Goal: Information Seeking & Learning: Find specific fact

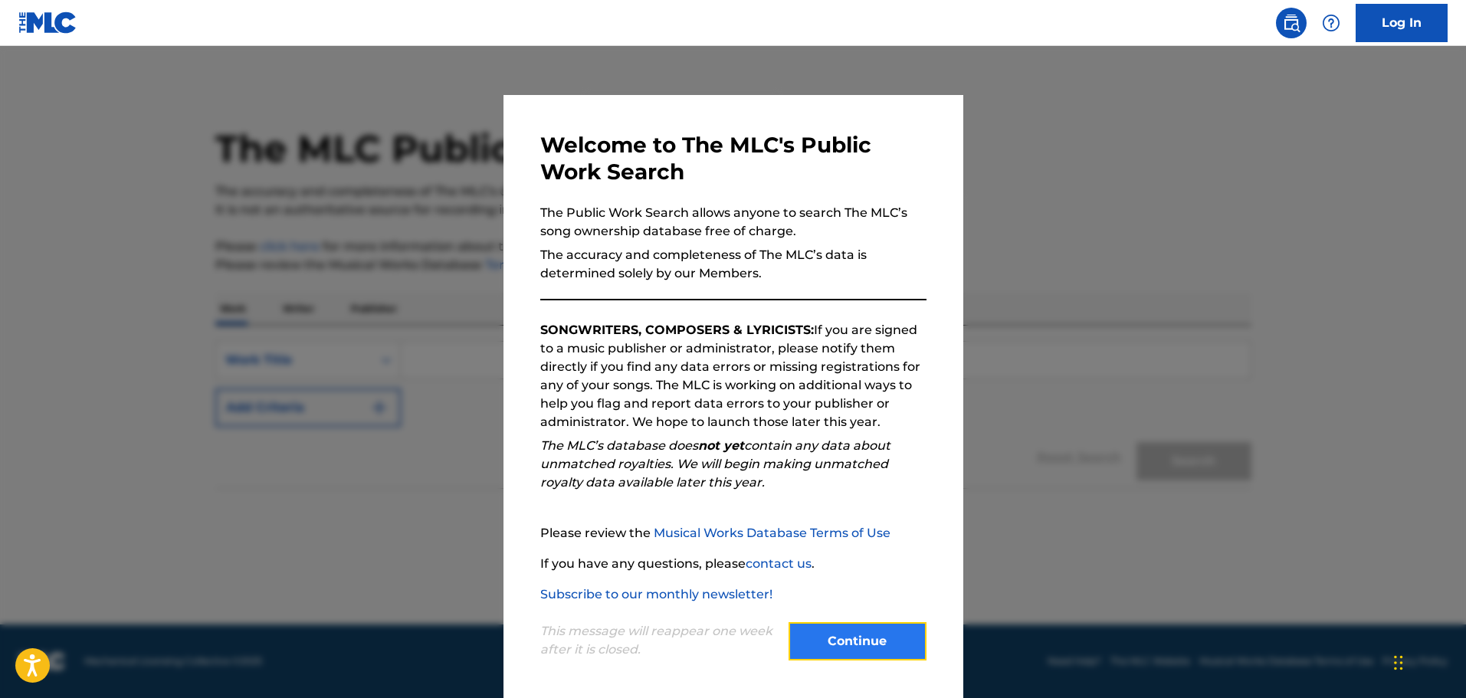
click at [850, 636] on button "Continue" at bounding box center [858, 641] width 138 height 38
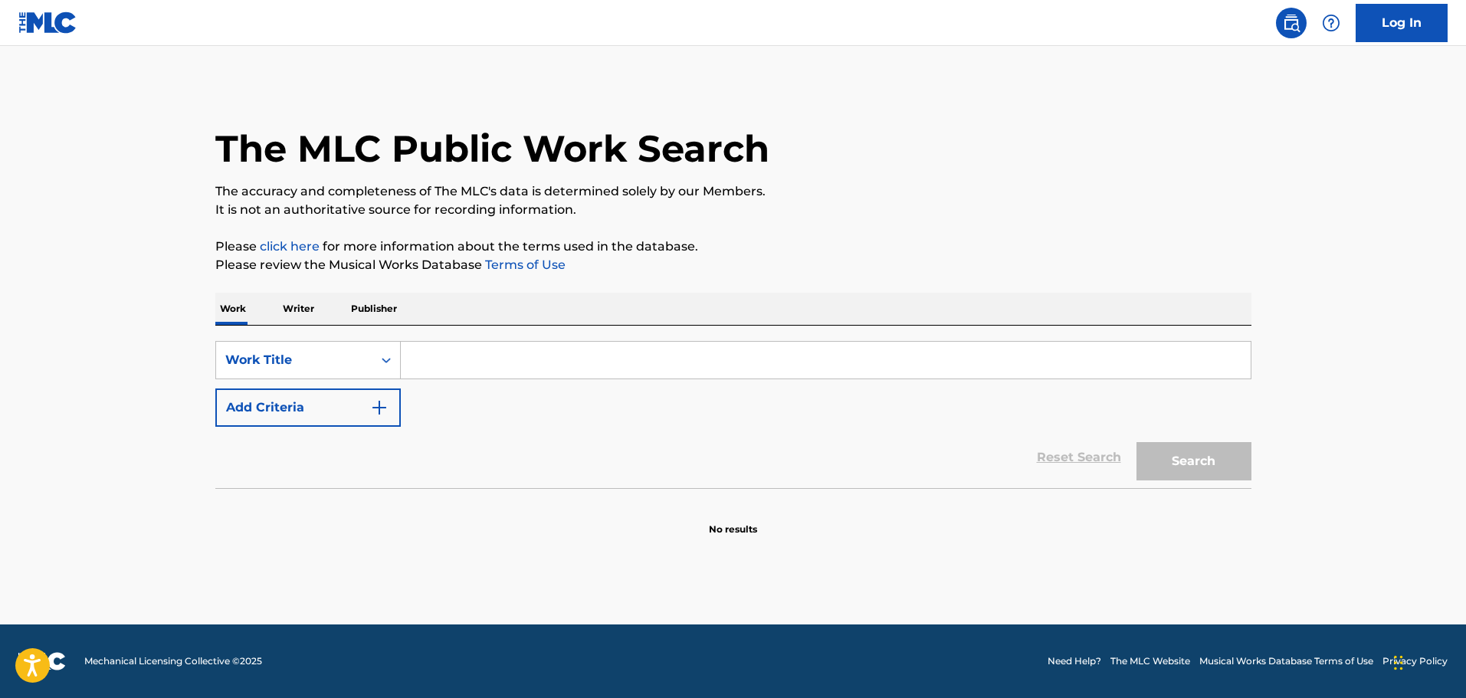
click at [495, 360] on input "Search Form" at bounding box center [826, 360] width 850 height 37
type input "ferxxo"
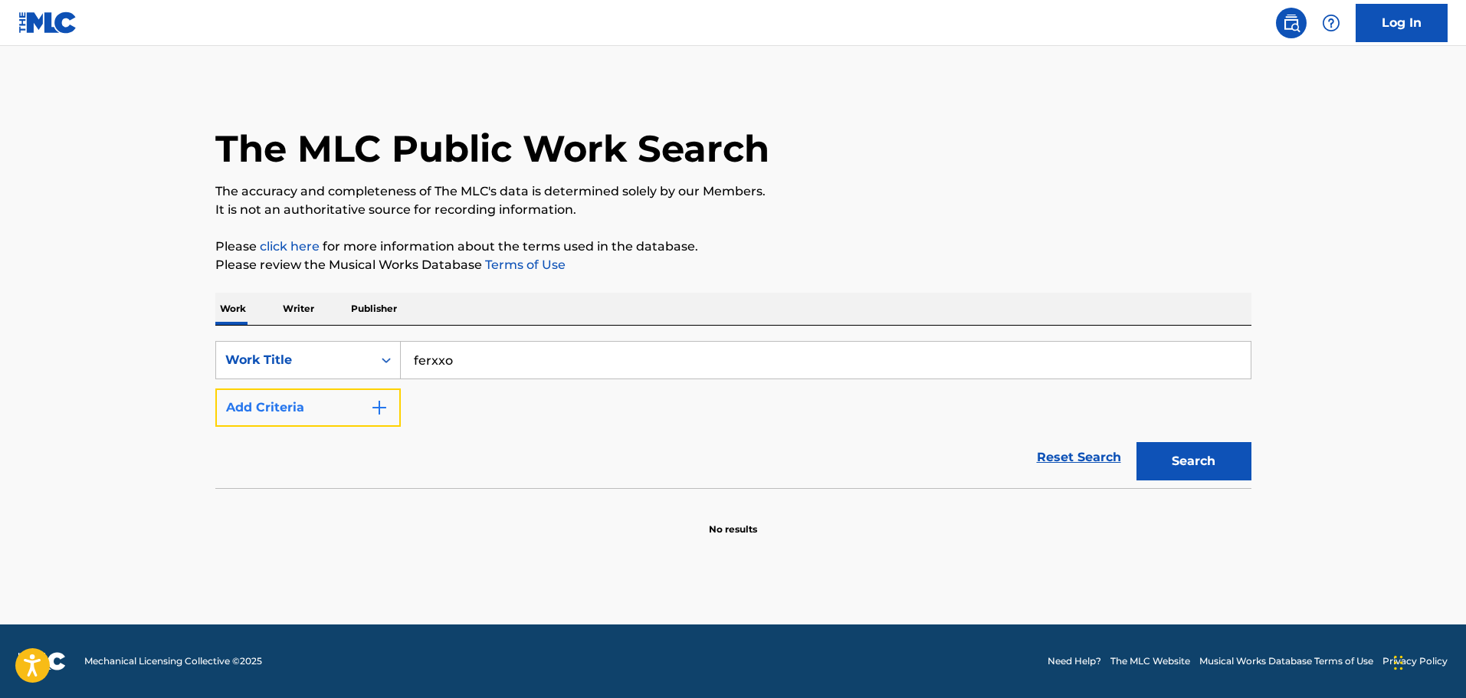
click at [382, 405] on img "Search Form" at bounding box center [379, 408] width 18 height 18
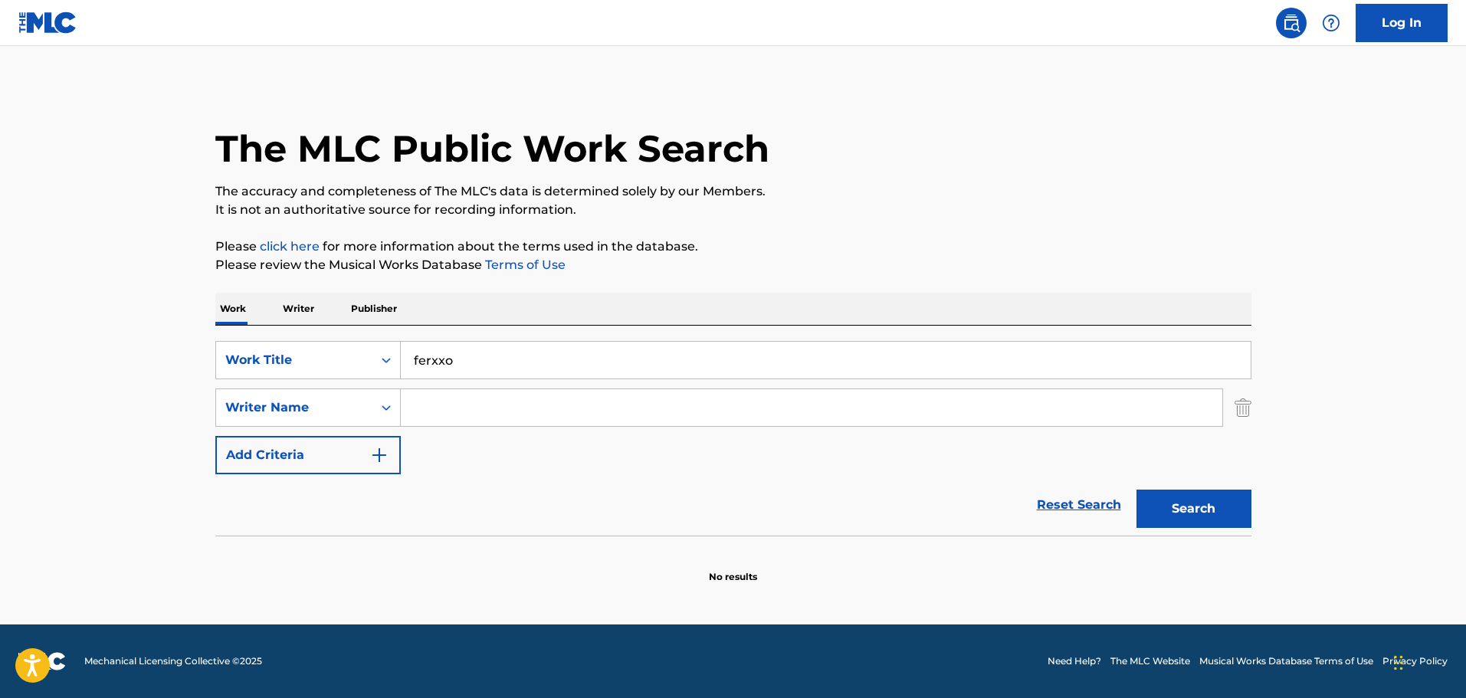
click at [436, 409] on input "Search Form" at bounding box center [812, 407] width 822 height 37
type input "a"
click at [383, 405] on icon "Search Form" at bounding box center [386, 407] width 15 height 15
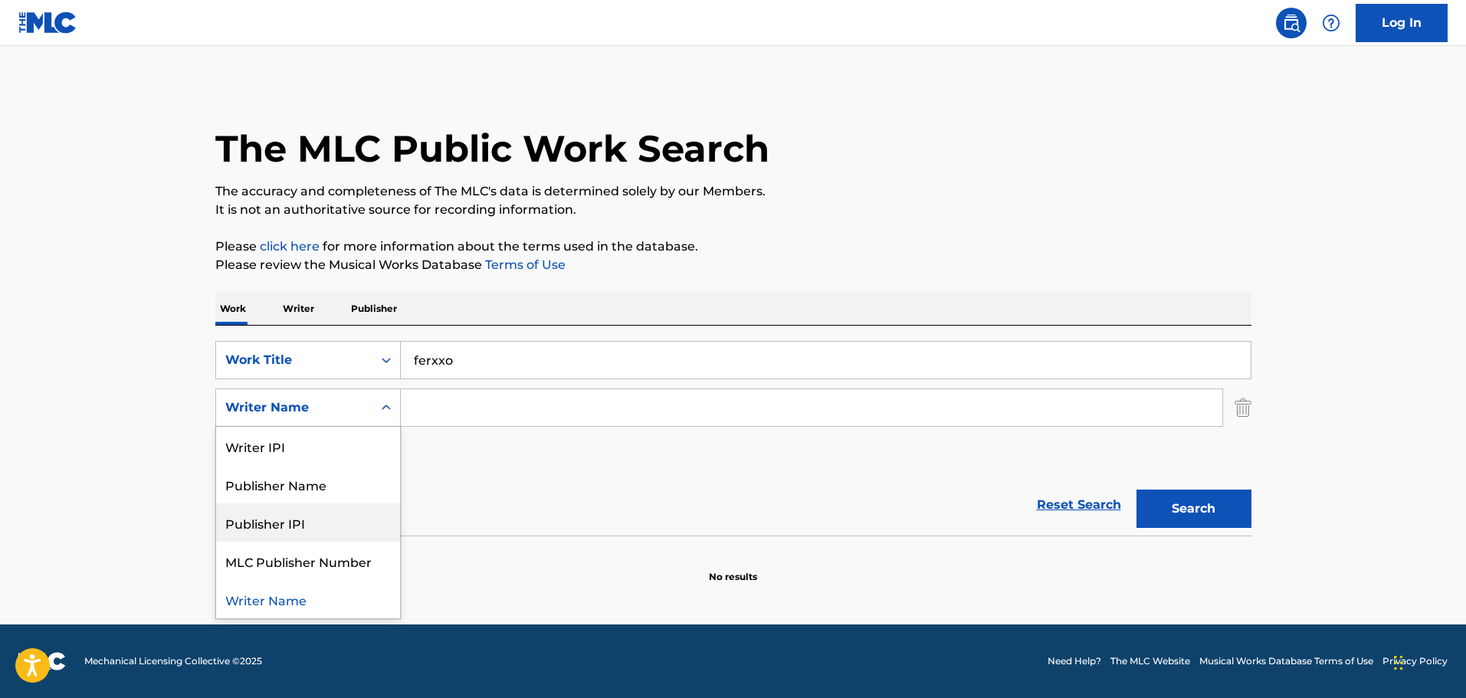
click at [471, 363] on input "ferxxo" at bounding box center [826, 360] width 850 height 37
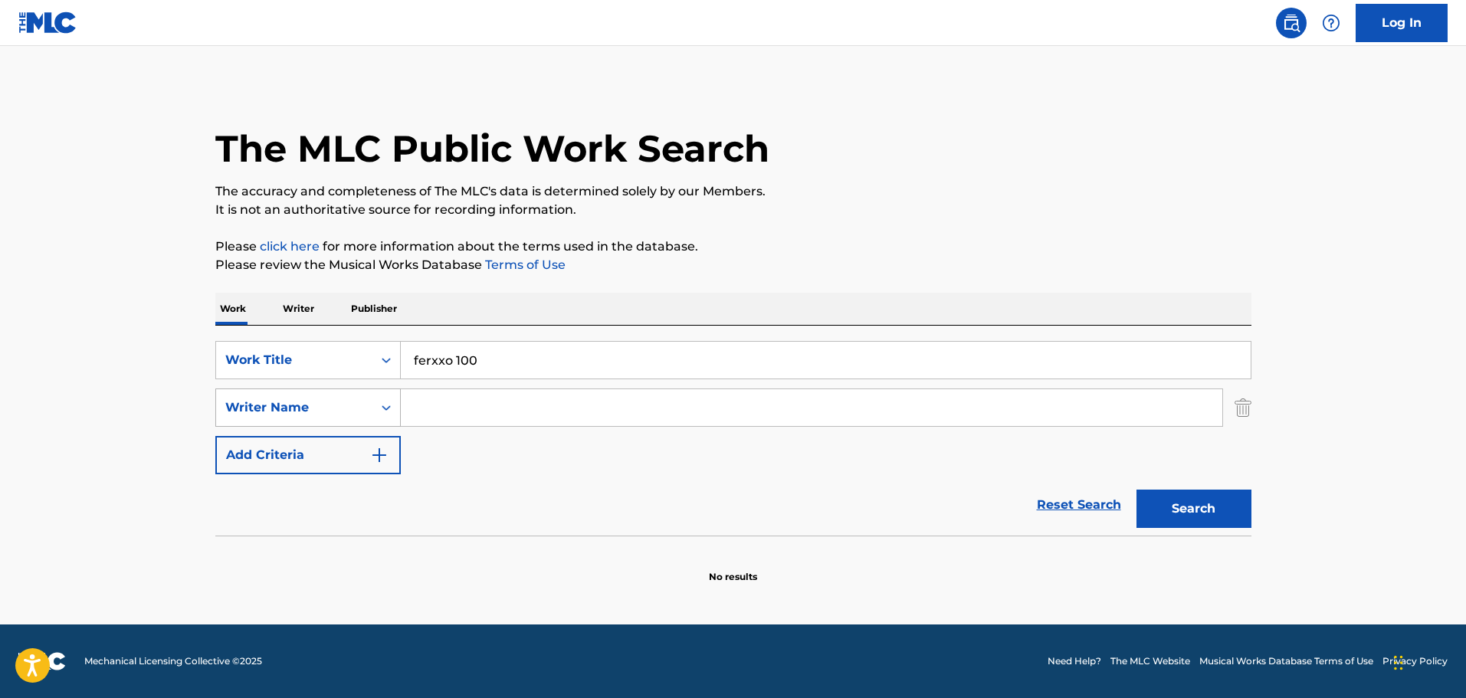
type input "ferxxo 100"
click at [383, 409] on icon "Search Form" at bounding box center [386, 407] width 15 height 15
click at [421, 402] on input "Search Form" at bounding box center [812, 407] width 822 height 37
type input "[PERSON_NAME]"
click at [1203, 519] on button "Search" at bounding box center [1194, 509] width 115 height 38
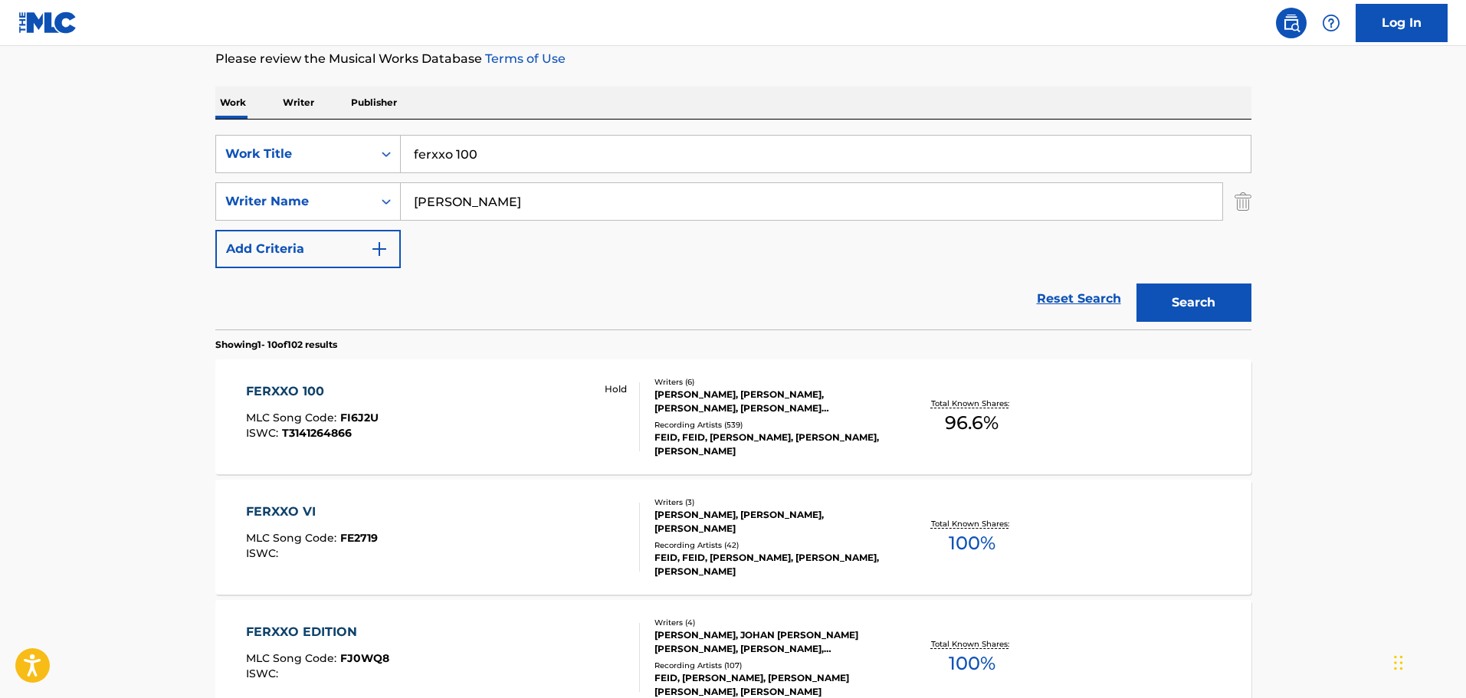
scroll to position [230, 0]
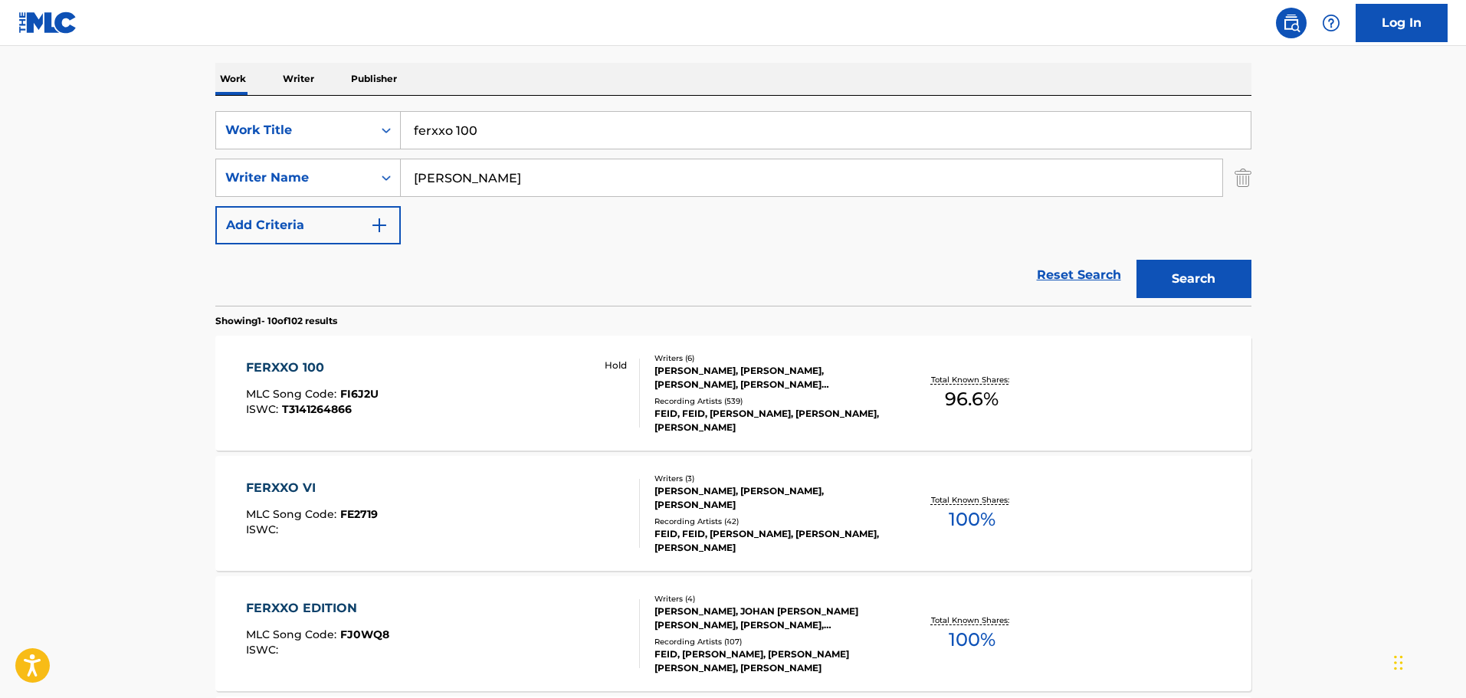
click at [709, 375] on div "[PERSON_NAME], [PERSON_NAME], [PERSON_NAME], [PERSON_NAME] [PERSON_NAME], [PERS…" at bounding box center [770, 378] width 231 height 28
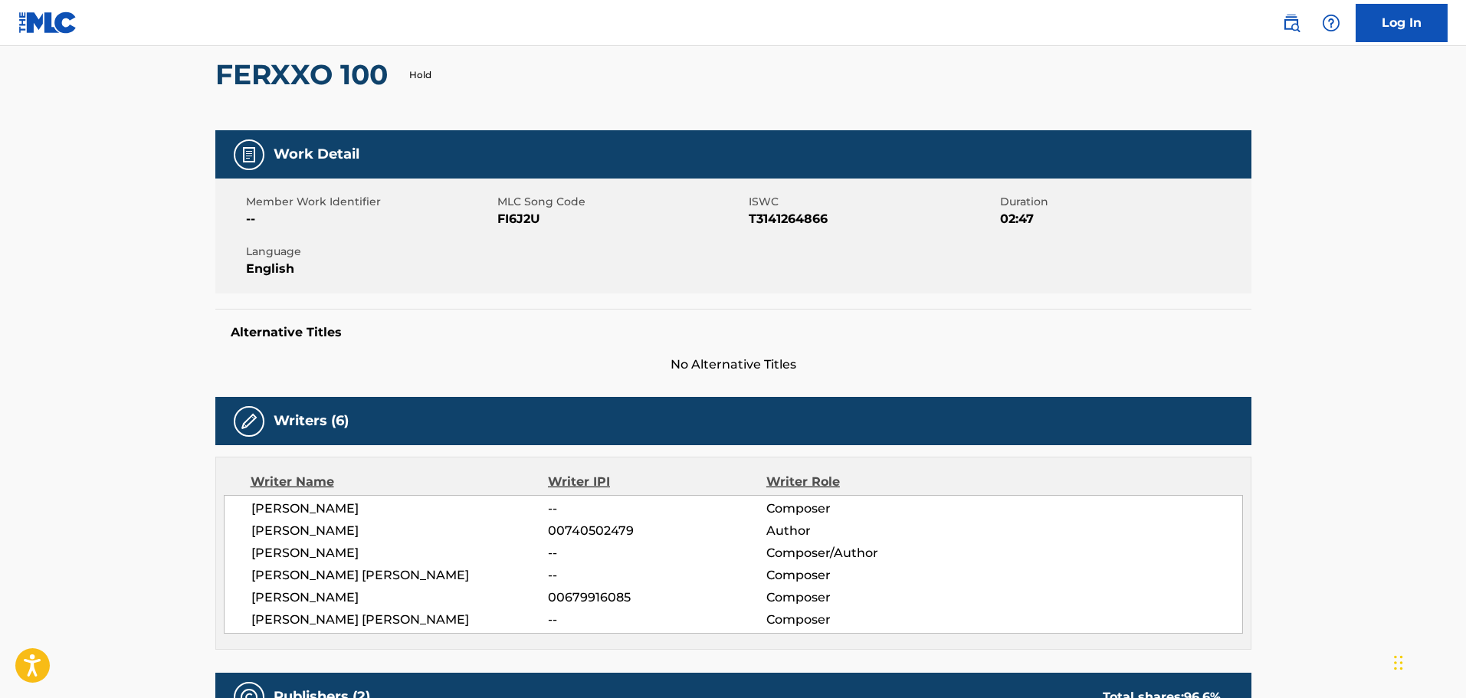
scroll to position [77, 0]
